Goal: Transaction & Acquisition: Purchase product/service

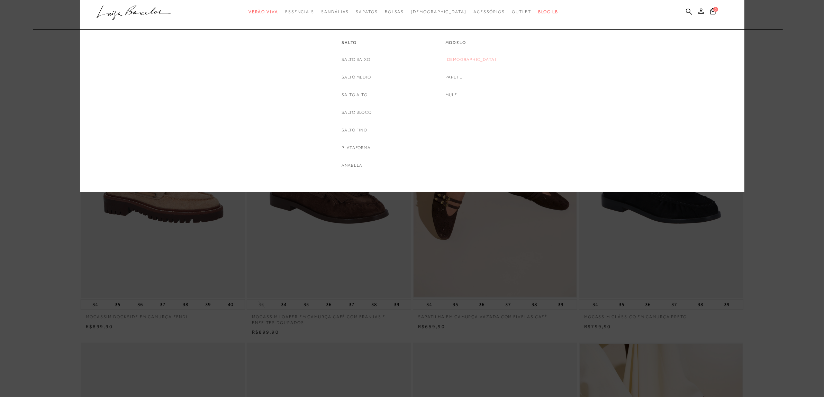
click at [477, 57] on link "[DEMOGRAPHIC_DATA]" at bounding box center [470, 59] width 51 height 7
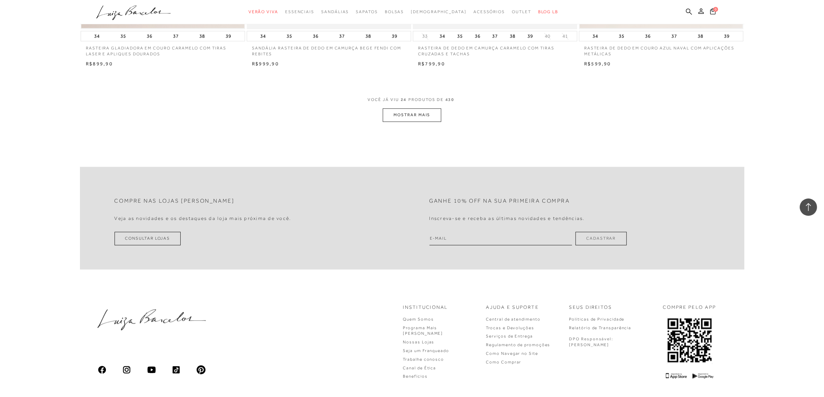
scroll to position [1730, 0]
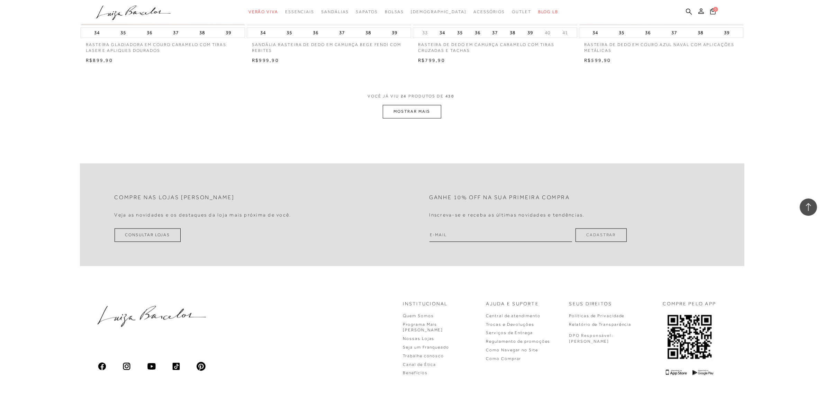
click at [410, 111] on button "MOSTRAR MAIS" at bounding box center [412, 111] width 58 height 13
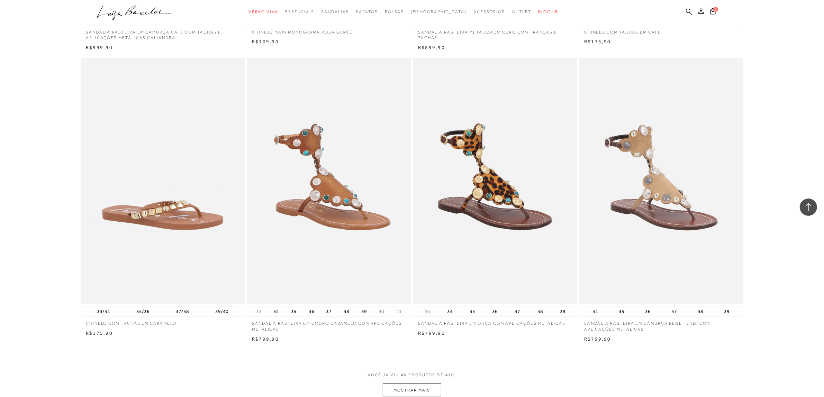
scroll to position [3287, 0]
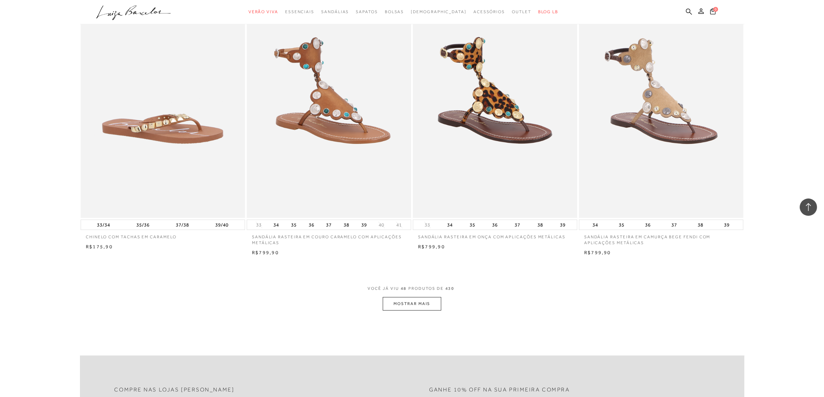
click at [428, 303] on button "MOSTRAR MAIS" at bounding box center [412, 303] width 58 height 13
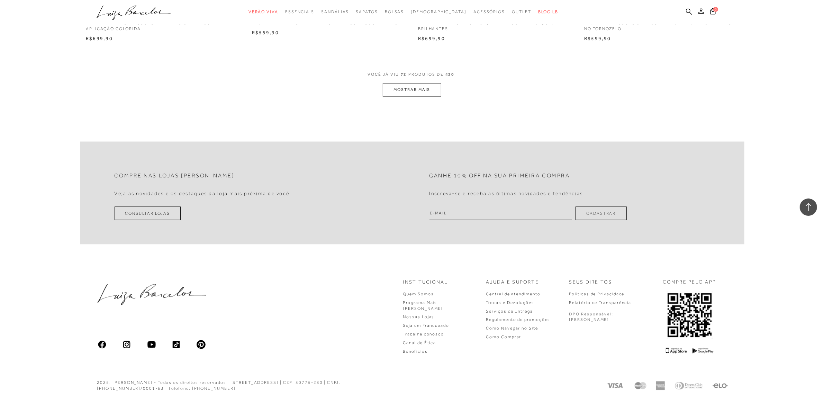
scroll to position [5252, 0]
click at [411, 87] on button "MOSTRAR MAIS" at bounding box center [412, 87] width 58 height 13
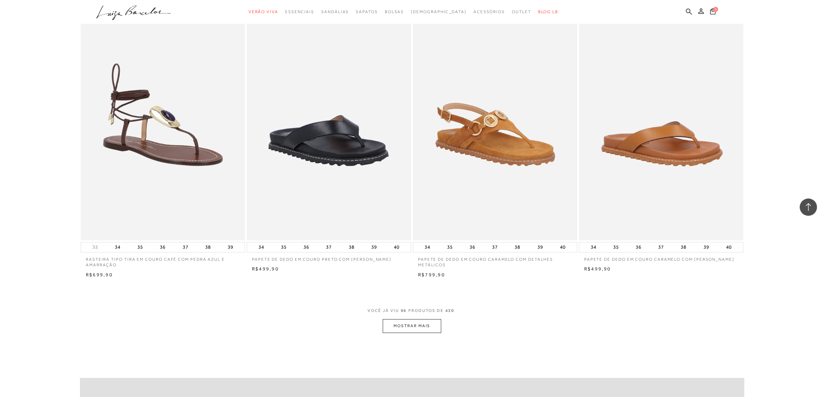
scroll to position [6938, 0]
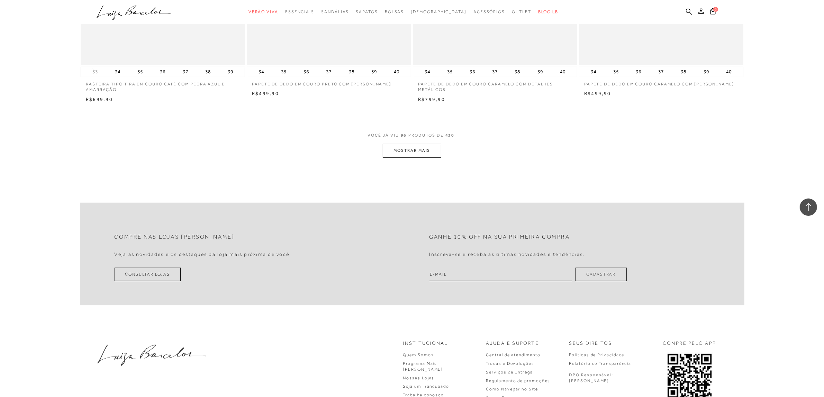
click at [420, 154] on button "MOSTRAR MAIS" at bounding box center [412, 150] width 58 height 13
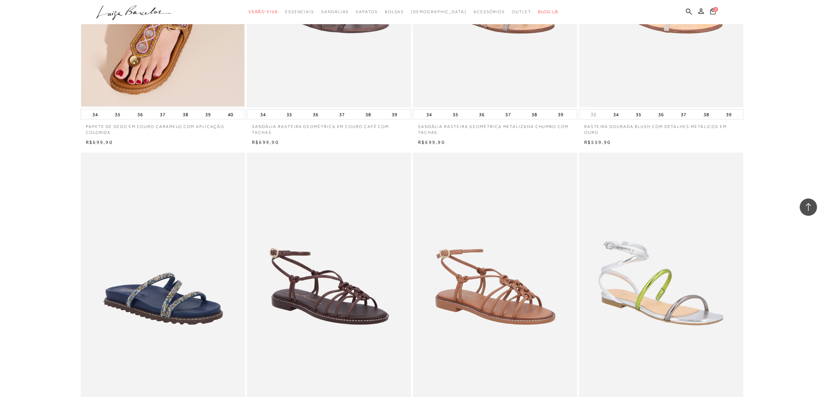
scroll to position [8062, 0]
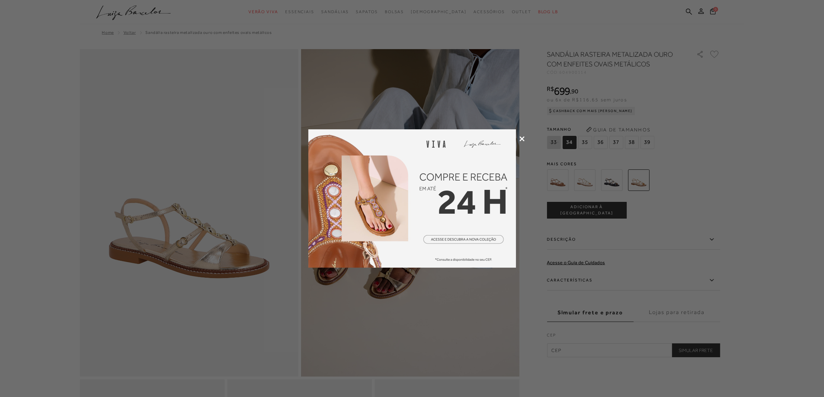
click at [523, 142] on div at bounding box center [412, 198] width 824 height 397
click at [520, 140] on icon at bounding box center [521, 138] width 5 height 5
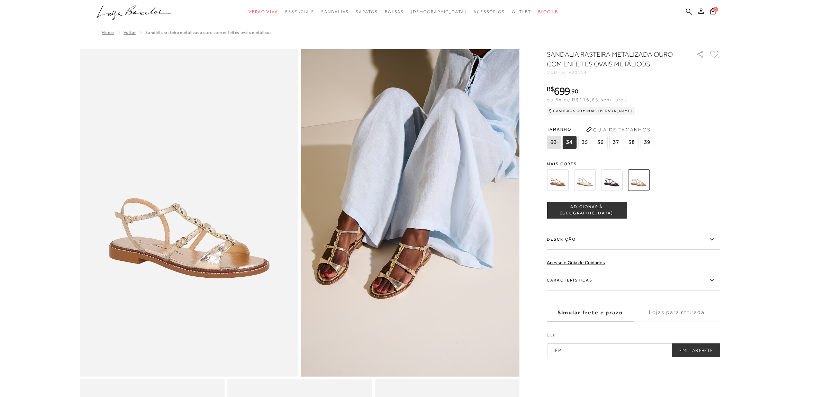
click at [585, 185] on img at bounding box center [584, 180] width 21 height 21
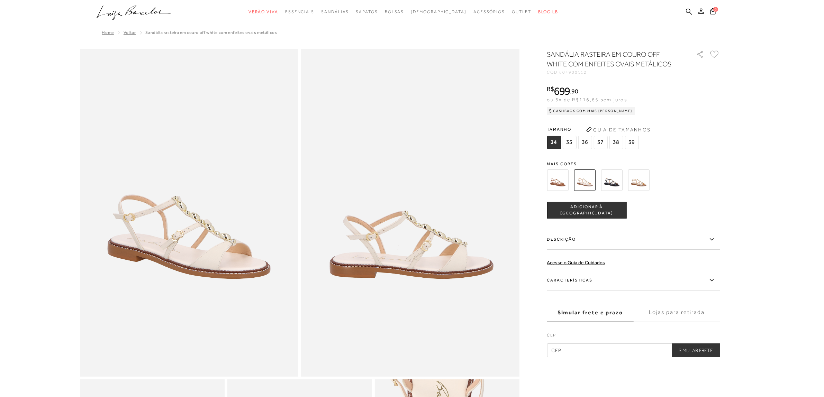
click at [557, 183] on img at bounding box center [557, 180] width 21 height 21
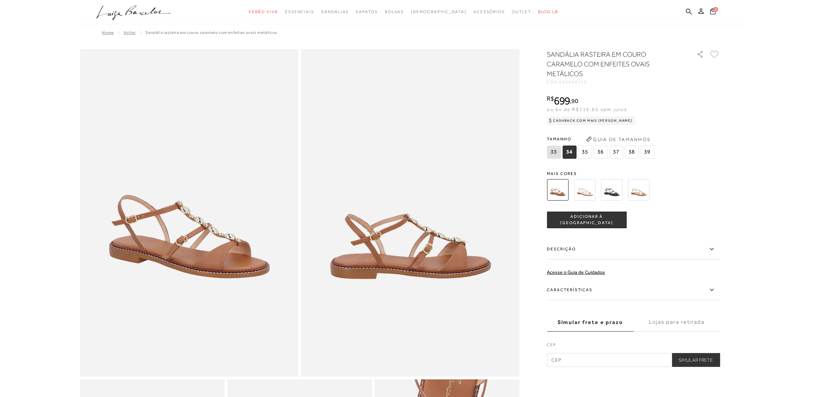
click at [632, 194] on img at bounding box center [638, 189] width 21 height 21
